Goal: Use online tool/utility: Utilize a website feature to perform a specific function

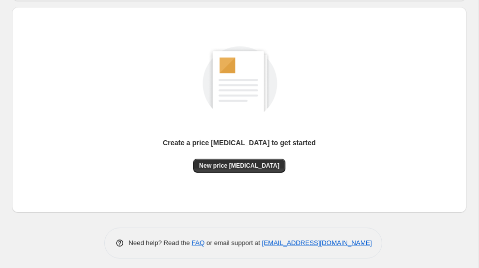
scroll to position [106, 0]
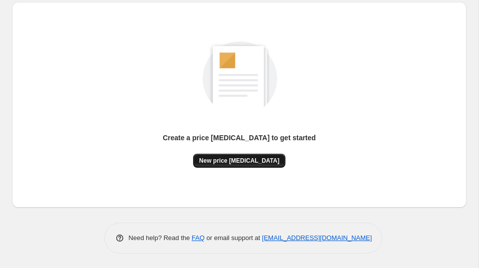
click at [236, 162] on span "New price [MEDICAL_DATA]" at bounding box center [239, 161] width 80 height 8
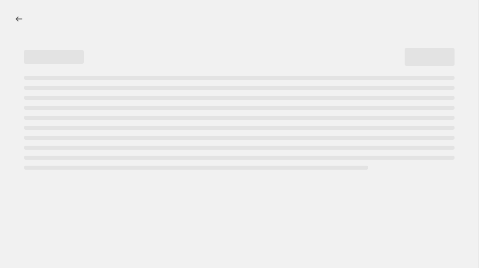
select select "percentage"
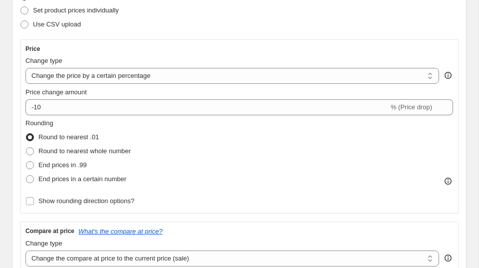
scroll to position [216, 0]
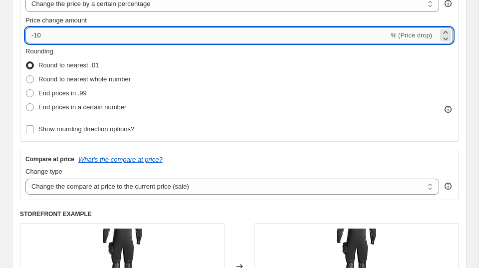
click at [143, 36] on input "-10" at bounding box center [206, 35] width 363 height 16
type input "-1"
type input "-35"
click at [293, 59] on div "Rounding Round to nearest .01 Round to nearest whole number End prices in .99 E…" at bounding box center [239, 80] width 428 height 68
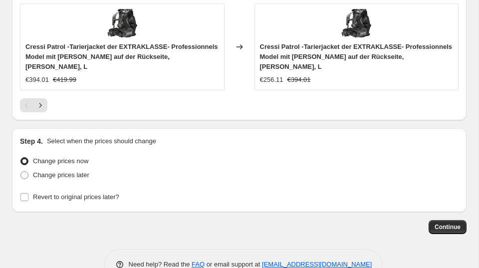
scroll to position [1063, 0]
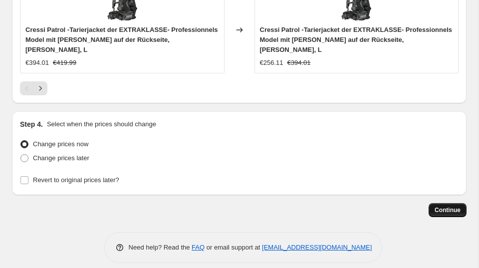
click at [451, 206] on span "Continue" at bounding box center [448, 210] width 26 height 8
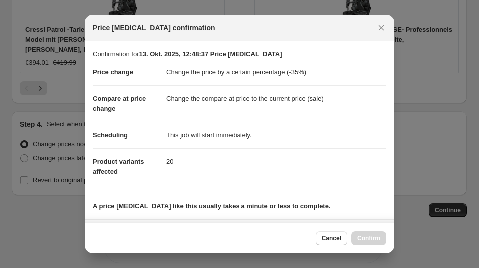
scroll to position [152, 0]
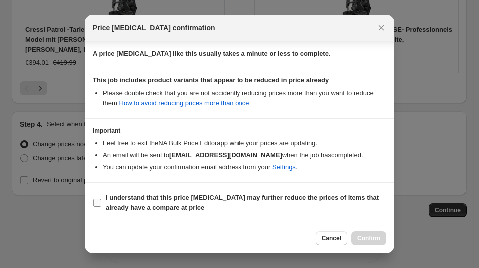
click at [157, 202] on span "I understand that this price [MEDICAL_DATA] may further reduce the prices of it…" at bounding box center [246, 203] width 281 height 20
click at [101, 202] on input "I understand that this price [MEDICAL_DATA] may further reduce the prices of it…" at bounding box center [97, 203] width 8 height 8
checkbox input "true"
click at [359, 230] on div "Cancel Confirm" at bounding box center [239, 238] width 309 height 30
click at [371, 246] on div "Cancel Confirm" at bounding box center [239, 238] width 309 height 30
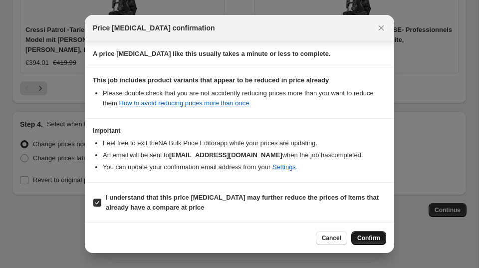
click at [368, 239] on span "Confirm" at bounding box center [368, 238] width 23 height 8
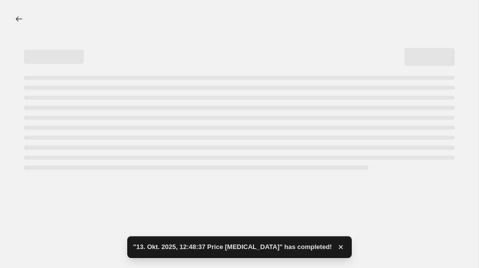
select select "percentage"
